Goal: Task Accomplishment & Management: Complete application form

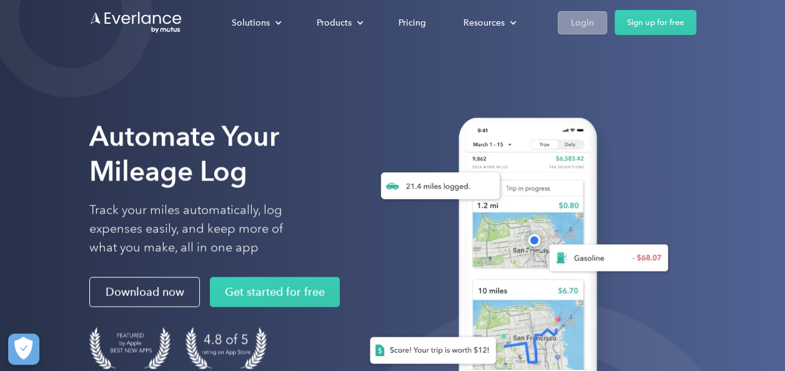
click at [571, 20] on div "Login" at bounding box center [582, 23] width 23 height 16
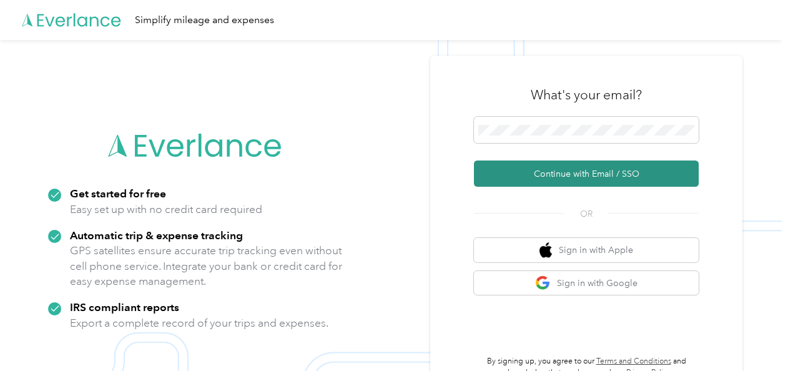
click at [514, 177] on button "Continue with Email / SSO" at bounding box center [586, 174] width 225 height 26
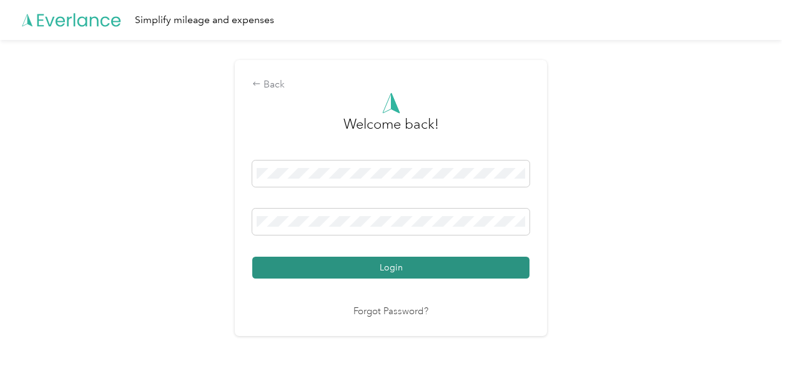
click at [453, 273] on button "Login" at bounding box center [390, 268] width 277 height 22
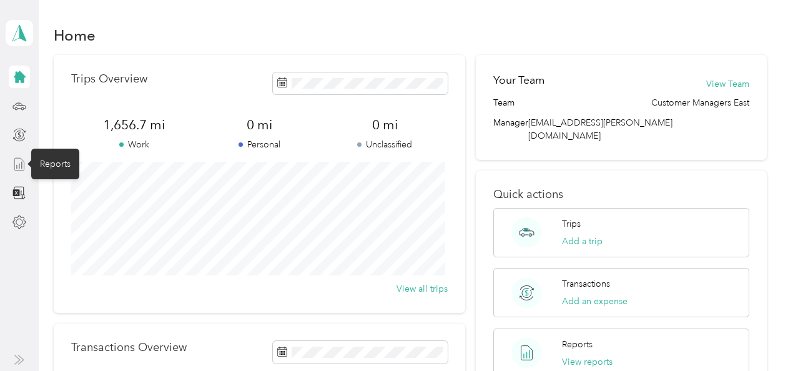
click at [16, 165] on icon at bounding box center [19, 164] width 14 height 14
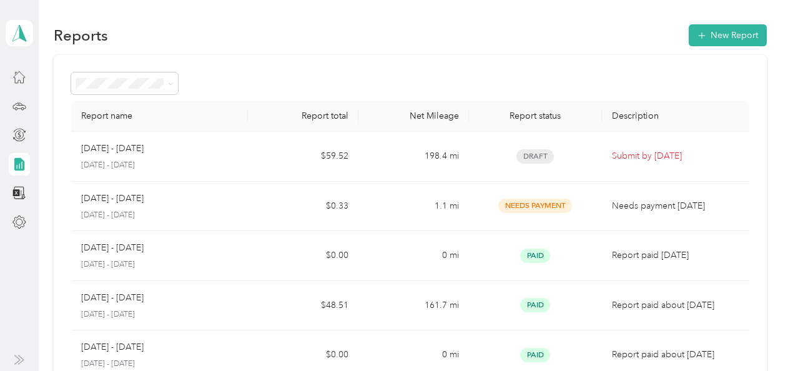
click at [127, 158] on div "Aug 16 - 31, 2025 August 16 - 31, 2025" at bounding box center [159, 156] width 157 height 29
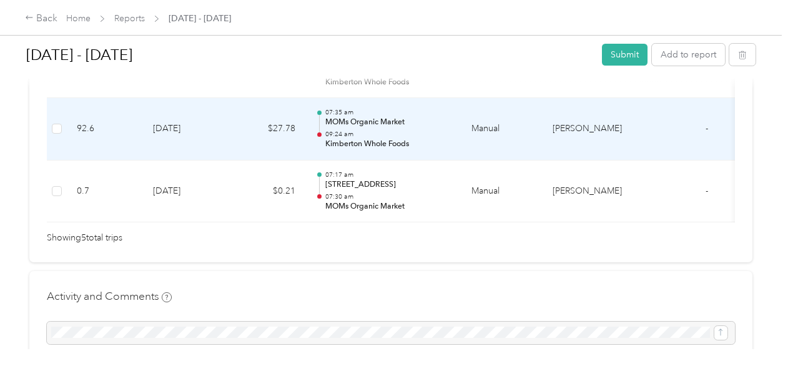
scroll to position [437, 0]
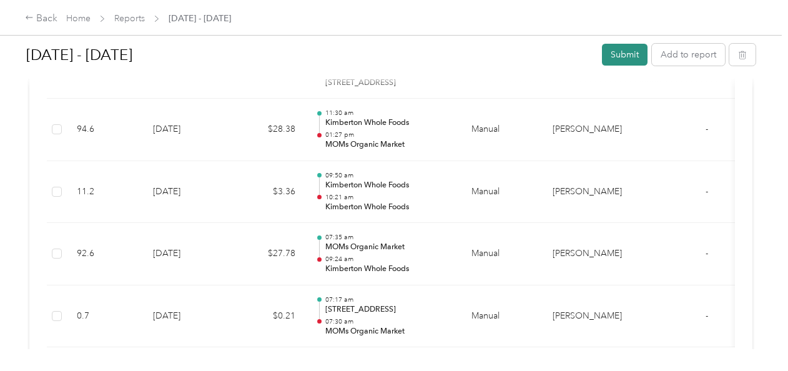
click at [623, 60] on button "Submit" at bounding box center [625, 55] width 46 height 22
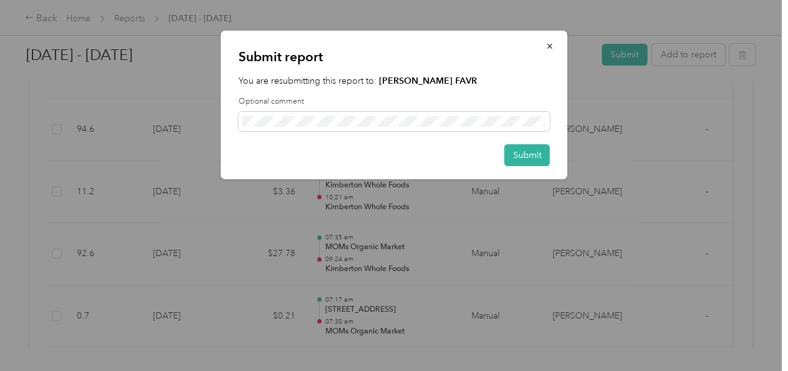
click at [527, 168] on div "Submit report You are resubmitting this report to: Acosta FAVR Optional comment…" at bounding box center [394, 105] width 347 height 149
click at [527, 155] on button "Submit" at bounding box center [528, 155] width 46 height 22
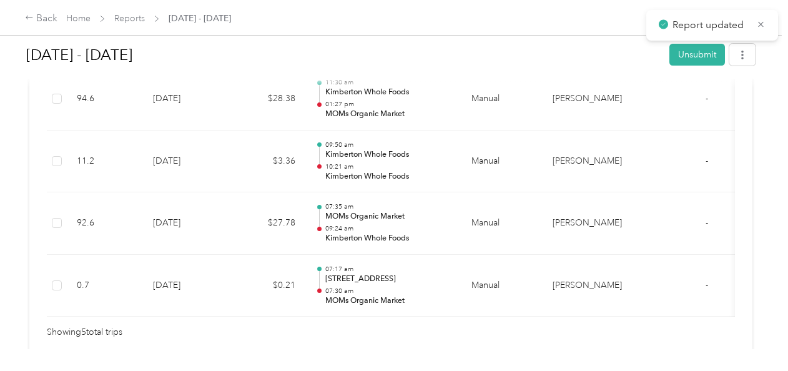
scroll to position [406, 0]
